Goal: Transaction & Acquisition: Purchase product/service

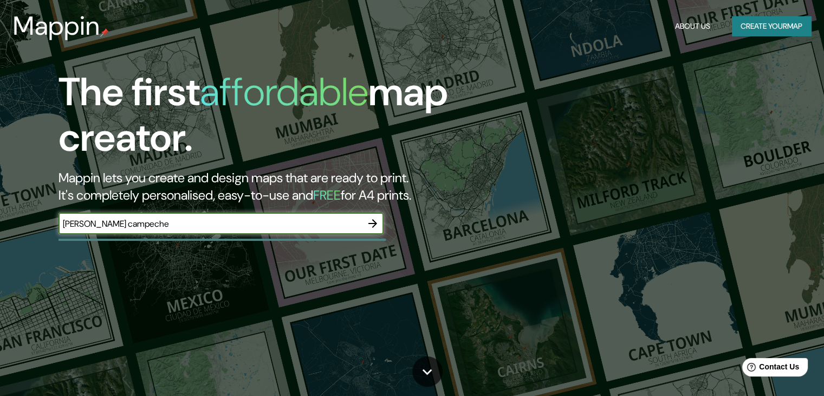
type input "[PERSON_NAME] campeche"
click at [371, 226] on icon "button" at bounding box center [372, 223] width 13 height 13
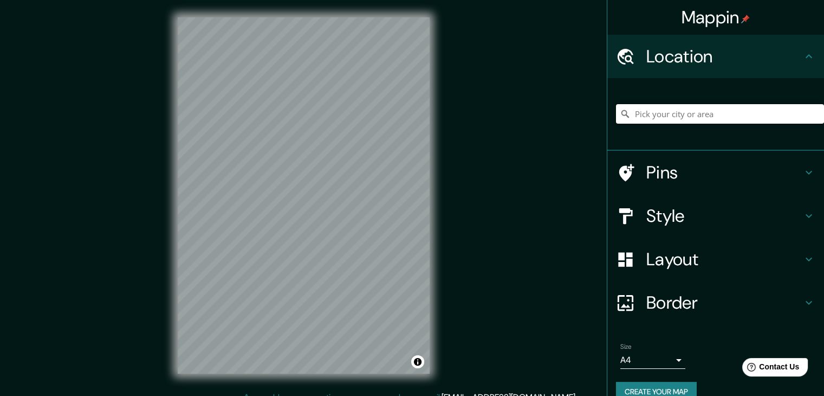
click at [642, 116] on input "Pick your city or area" at bounding box center [720, 114] width 208 height 20
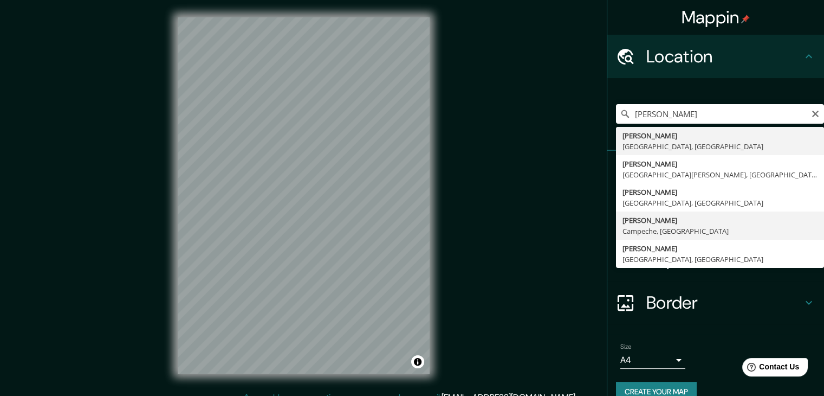
type input "[PERSON_NAME], [GEOGRAPHIC_DATA], [GEOGRAPHIC_DATA]"
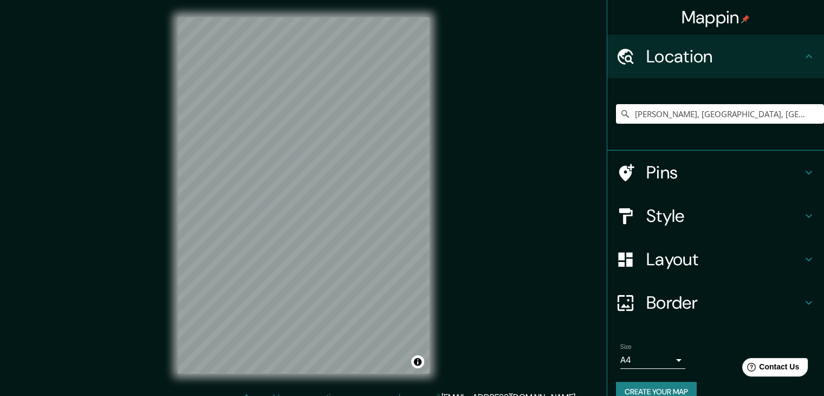
click at [646, 307] on h4 "Border" at bounding box center [724, 302] width 156 height 22
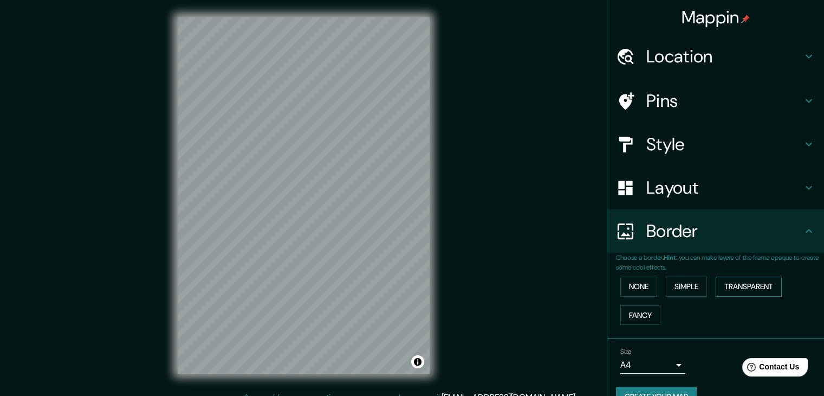
click at [721, 289] on button "Transparent" at bounding box center [749, 286] width 66 height 20
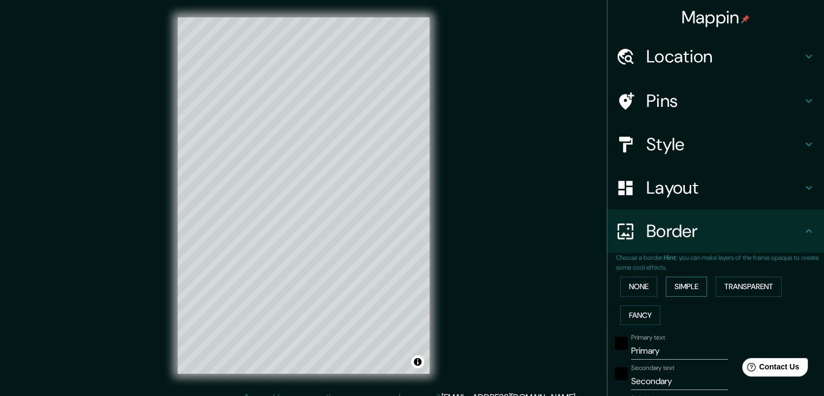
click at [688, 284] on button "Simple" at bounding box center [686, 286] width 41 height 20
click at [642, 280] on button "None" at bounding box center [638, 286] width 37 height 20
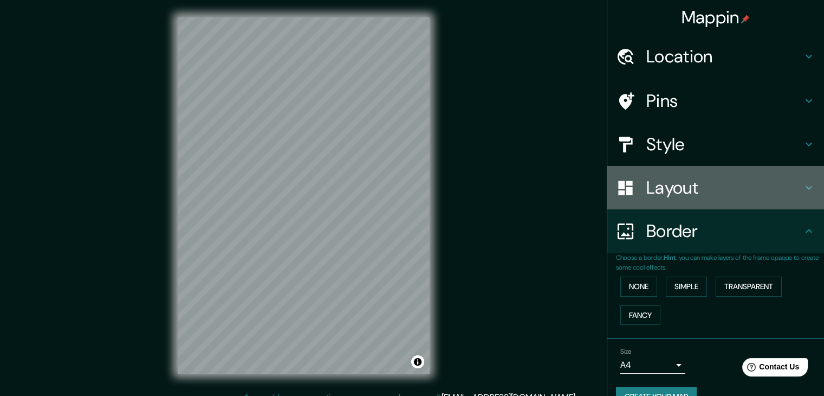
click at [699, 189] on h4 "Layout" at bounding box center [724, 188] width 156 height 22
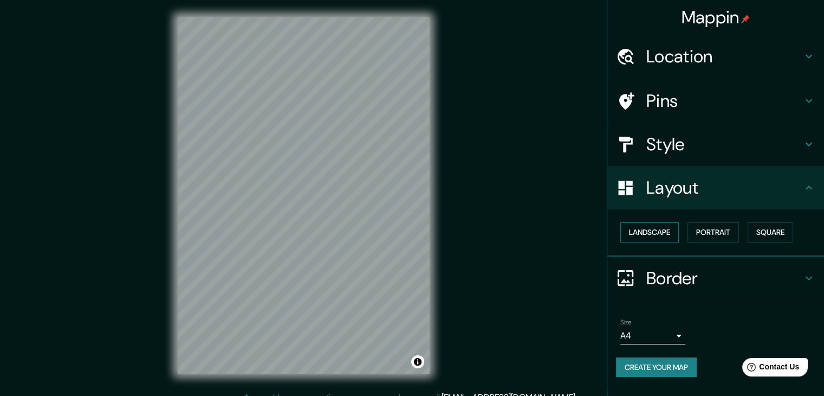
click at [671, 230] on button "Landscape" at bounding box center [649, 232] width 59 height 20
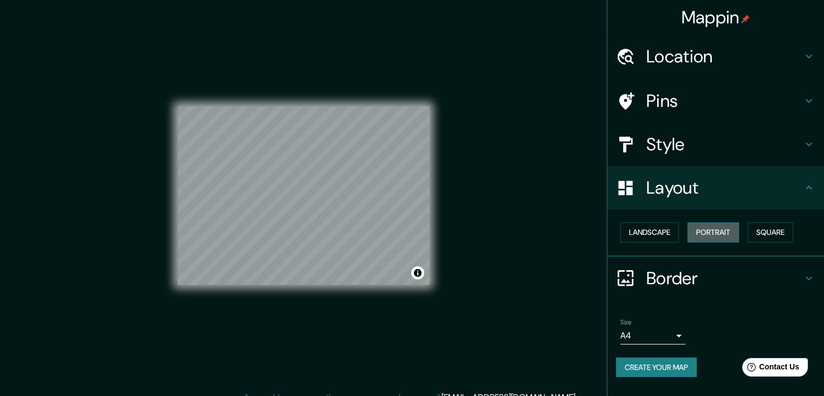
click at [711, 232] on button "Portrait" at bounding box center [713, 232] width 51 height 20
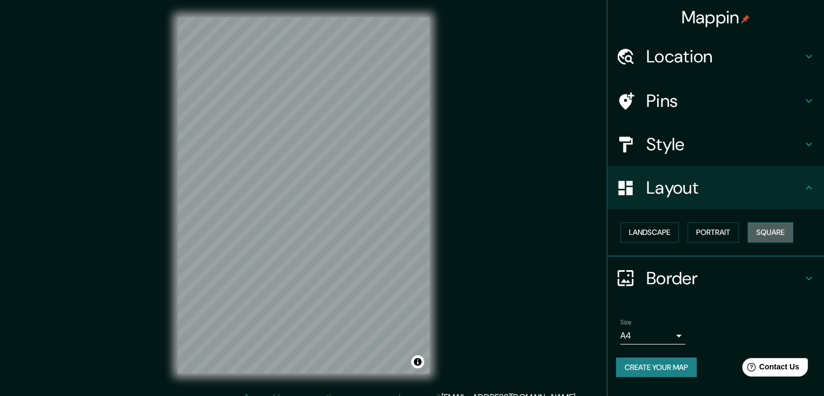
click at [776, 232] on button "Square" at bounding box center [771, 232] width 46 height 20
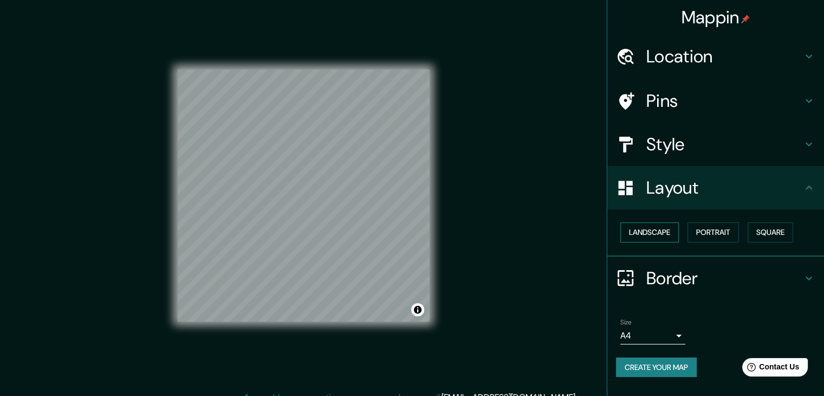
click at [661, 226] on button "Landscape" at bounding box center [649, 232] width 59 height 20
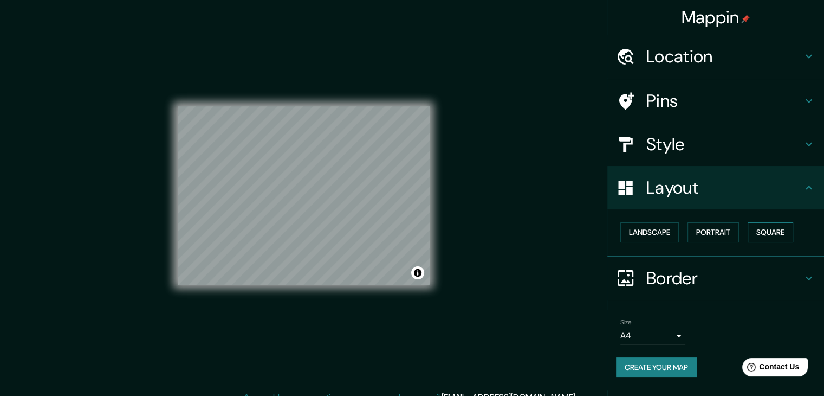
click at [770, 234] on button "Square" at bounding box center [771, 232] width 46 height 20
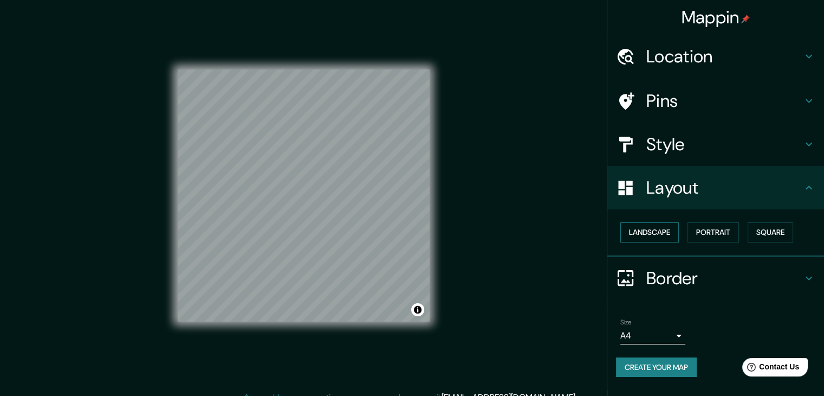
click at [668, 227] on button "Landscape" at bounding box center [649, 232] width 59 height 20
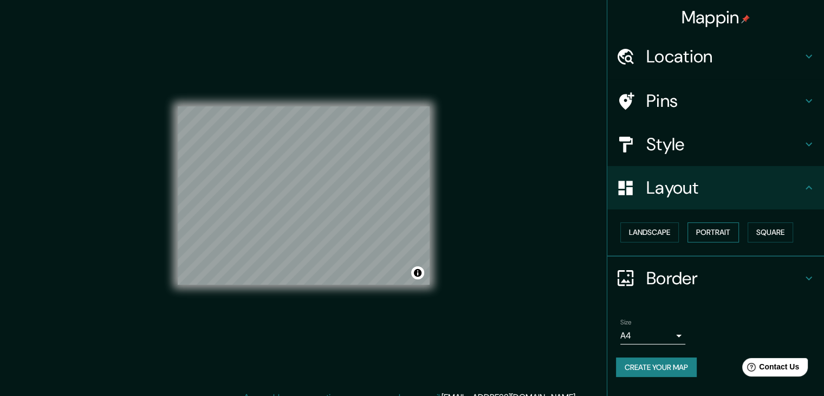
click at [715, 235] on button "Portrait" at bounding box center [713, 232] width 51 height 20
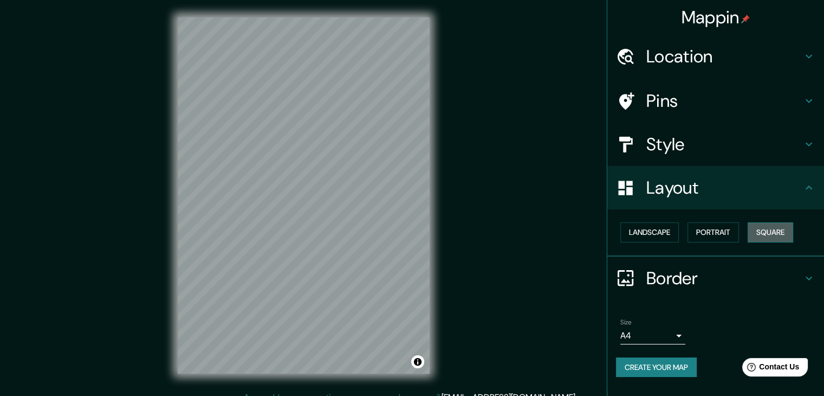
click at [770, 230] on button "Square" at bounding box center [771, 232] width 46 height 20
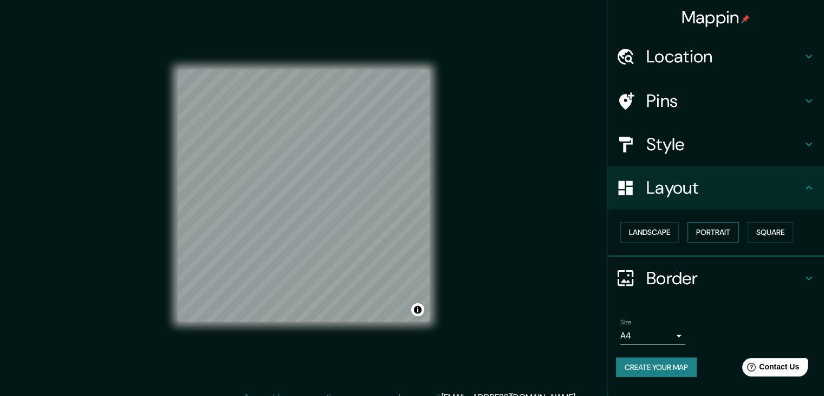
click at [725, 227] on button "Portrait" at bounding box center [713, 232] width 51 height 20
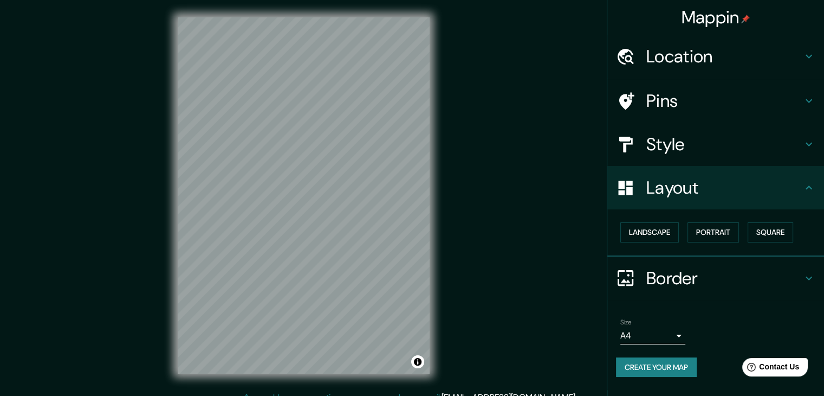
drag, startPoint x: 704, startPoint y: 165, endPoint x: 703, endPoint y: 159, distance: 6.5
click at [703, 162] on ul "Location [GEOGRAPHIC_DATA], [GEOGRAPHIC_DATA], [GEOGRAPHIC_DATA] Pins Style Lay…" at bounding box center [715, 212] width 217 height 355
click at [703, 154] on div "Style" at bounding box center [715, 143] width 217 height 43
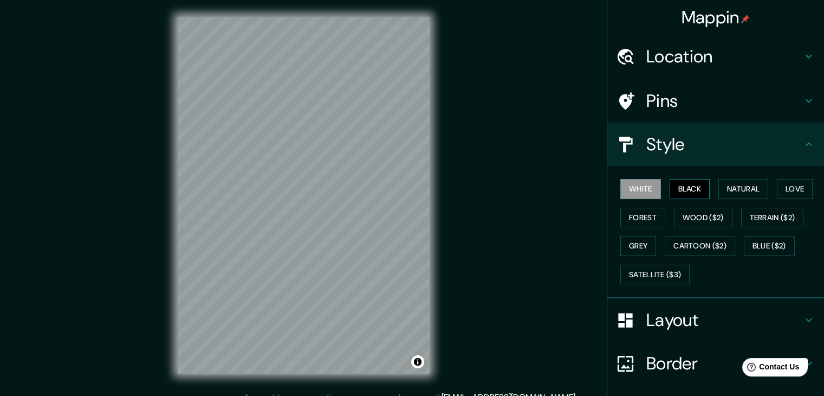
click at [683, 193] on button "Black" at bounding box center [690, 189] width 41 height 20
click at [727, 191] on button "Natural" at bounding box center [743, 189] width 50 height 20
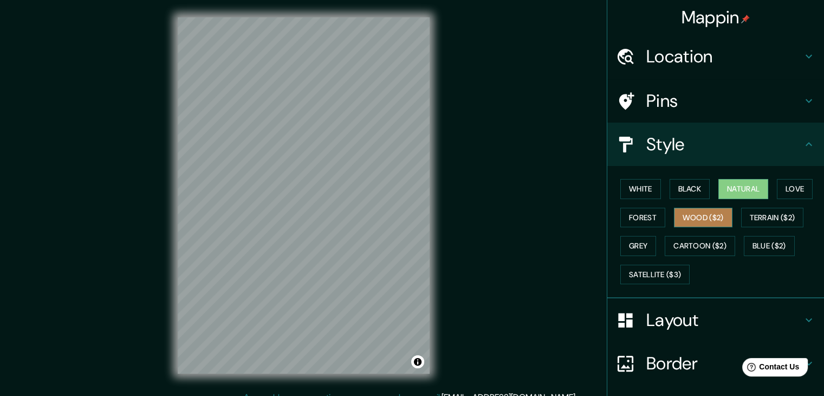
click at [704, 218] on button "Wood ($2)" at bounding box center [703, 218] width 59 height 20
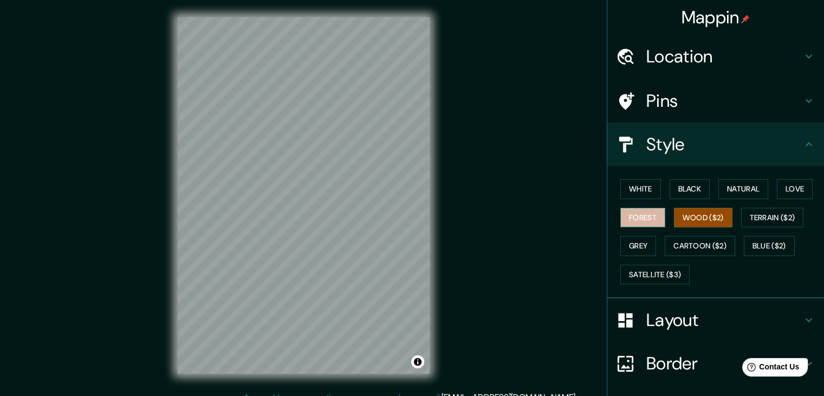
click at [637, 221] on button "Forest" at bounding box center [642, 218] width 45 height 20
click at [629, 250] on button "Grey" at bounding box center [638, 246] width 36 height 20
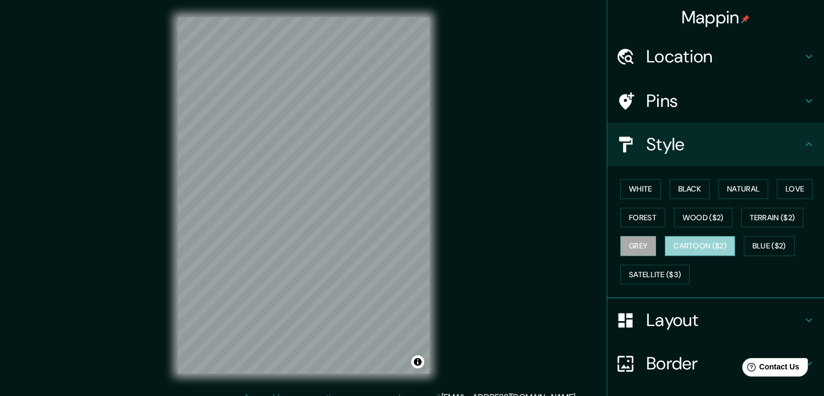
click at [679, 252] on button "Cartoon ($2)" at bounding box center [700, 246] width 70 height 20
click at [785, 245] on button "Blue ($2)" at bounding box center [769, 246] width 51 height 20
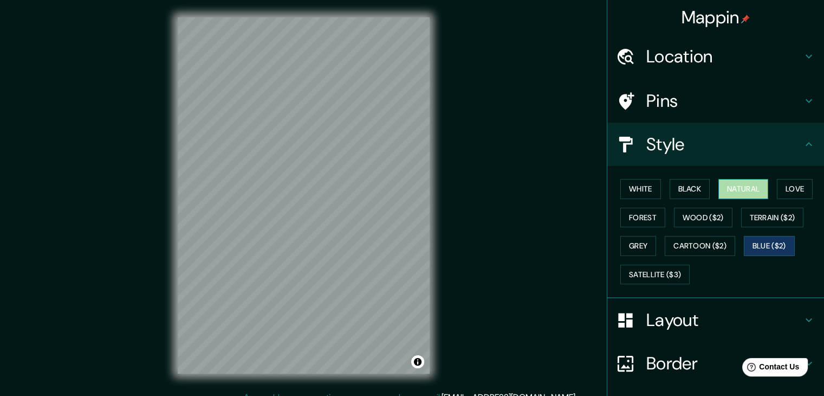
click at [733, 189] on button "Natural" at bounding box center [743, 189] width 50 height 20
click at [683, 187] on button "Black" at bounding box center [690, 189] width 41 height 20
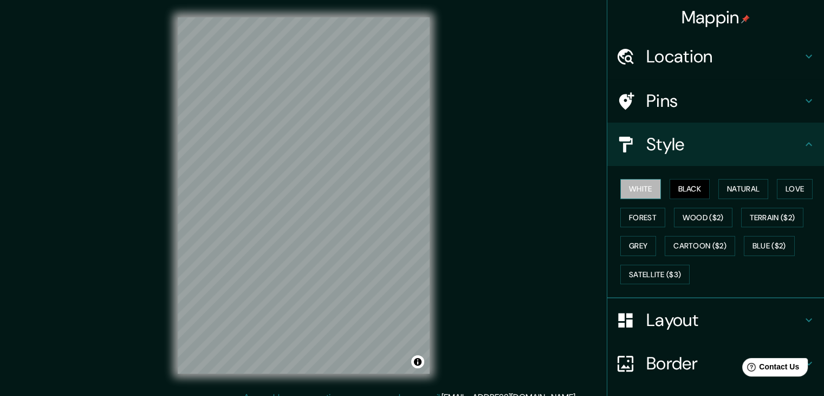
click at [628, 185] on button "White" at bounding box center [640, 189] width 41 height 20
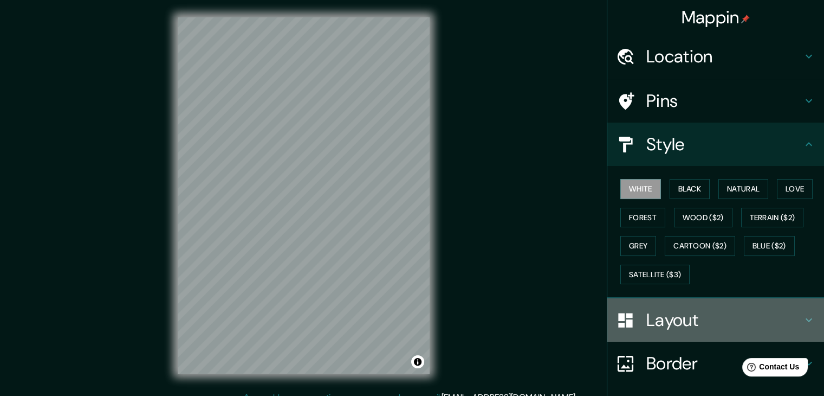
click at [658, 326] on h4 "Layout" at bounding box center [724, 320] width 156 height 22
